Goal: Task Accomplishment & Management: Manage account settings

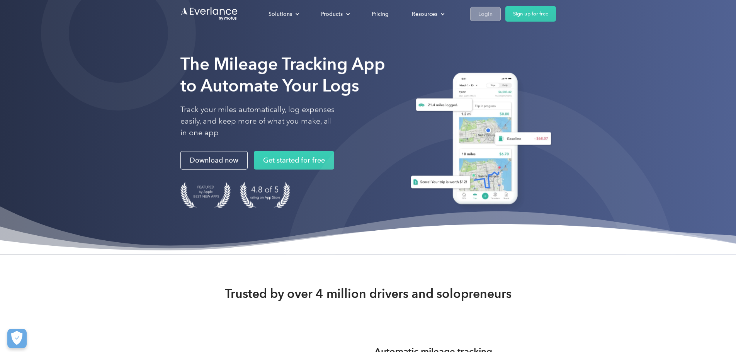
click at [493, 14] on div "Login" at bounding box center [485, 14] width 14 height 10
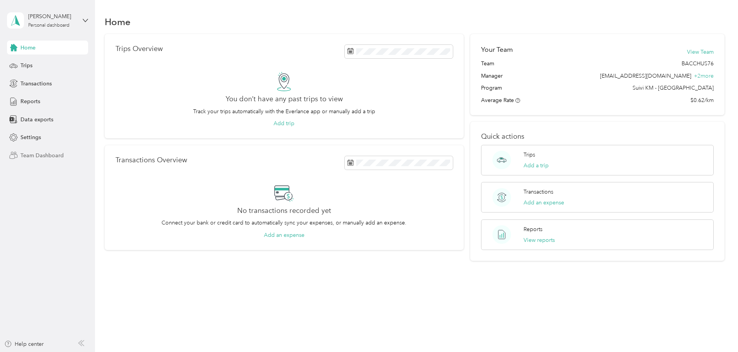
click at [41, 156] on span "Team Dashboard" at bounding box center [41, 155] width 43 height 8
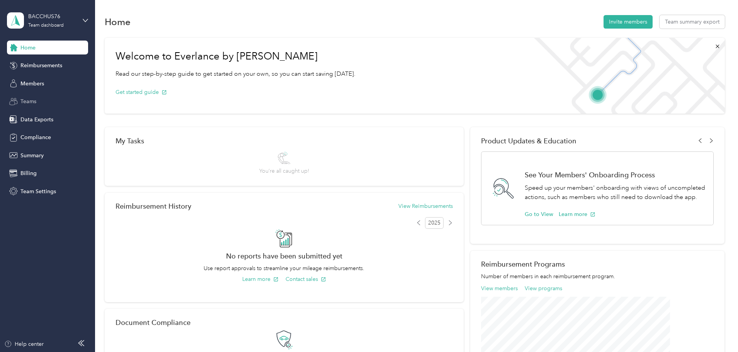
click at [29, 104] on span "Teams" at bounding box center [28, 101] width 16 height 8
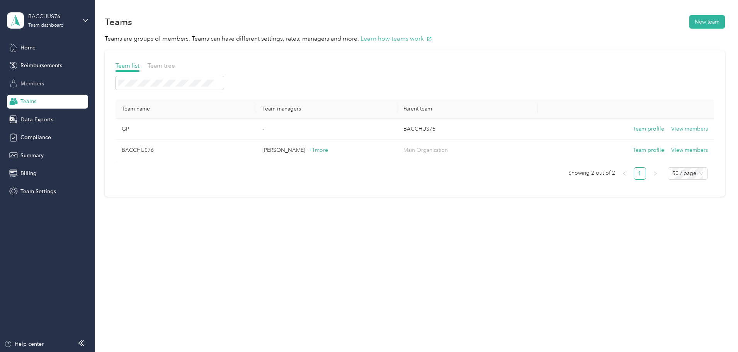
click at [29, 81] on span "Members" at bounding box center [32, 84] width 24 height 8
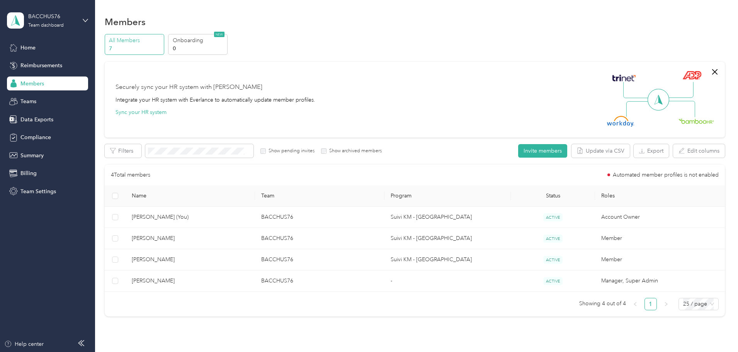
scroll to position [39, 0]
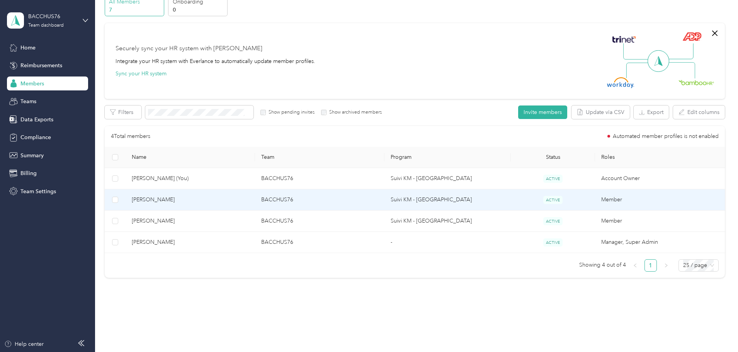
click at [222, 197] on span "Jean-Marie Robin" at bounding box center [190, 199] width 117 height 8
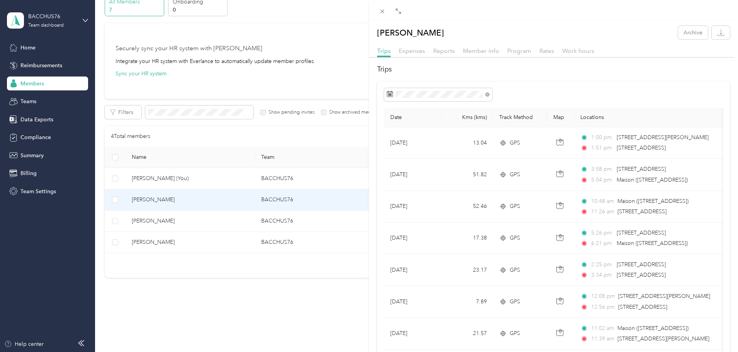
click at [278, 224] on div "Jean-Marie Robin Archive Trips Expenses Reports Member info Program Rates Work …" at bounding box center [369, 176] width 738 height 352
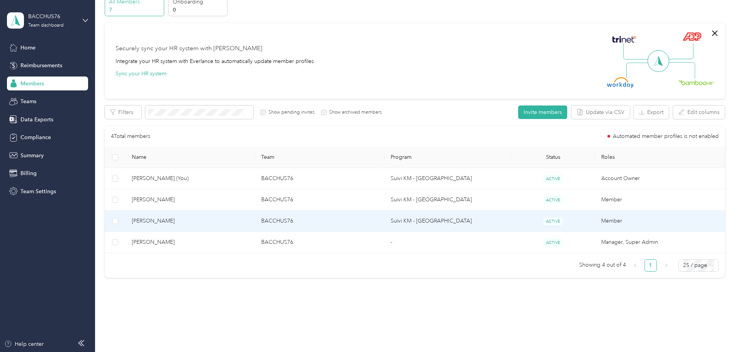
click at [300, 222] on td "BACCHUS76" at bounding box center [319, 221] width 129 height 21
